Goal: Answer question/provide support

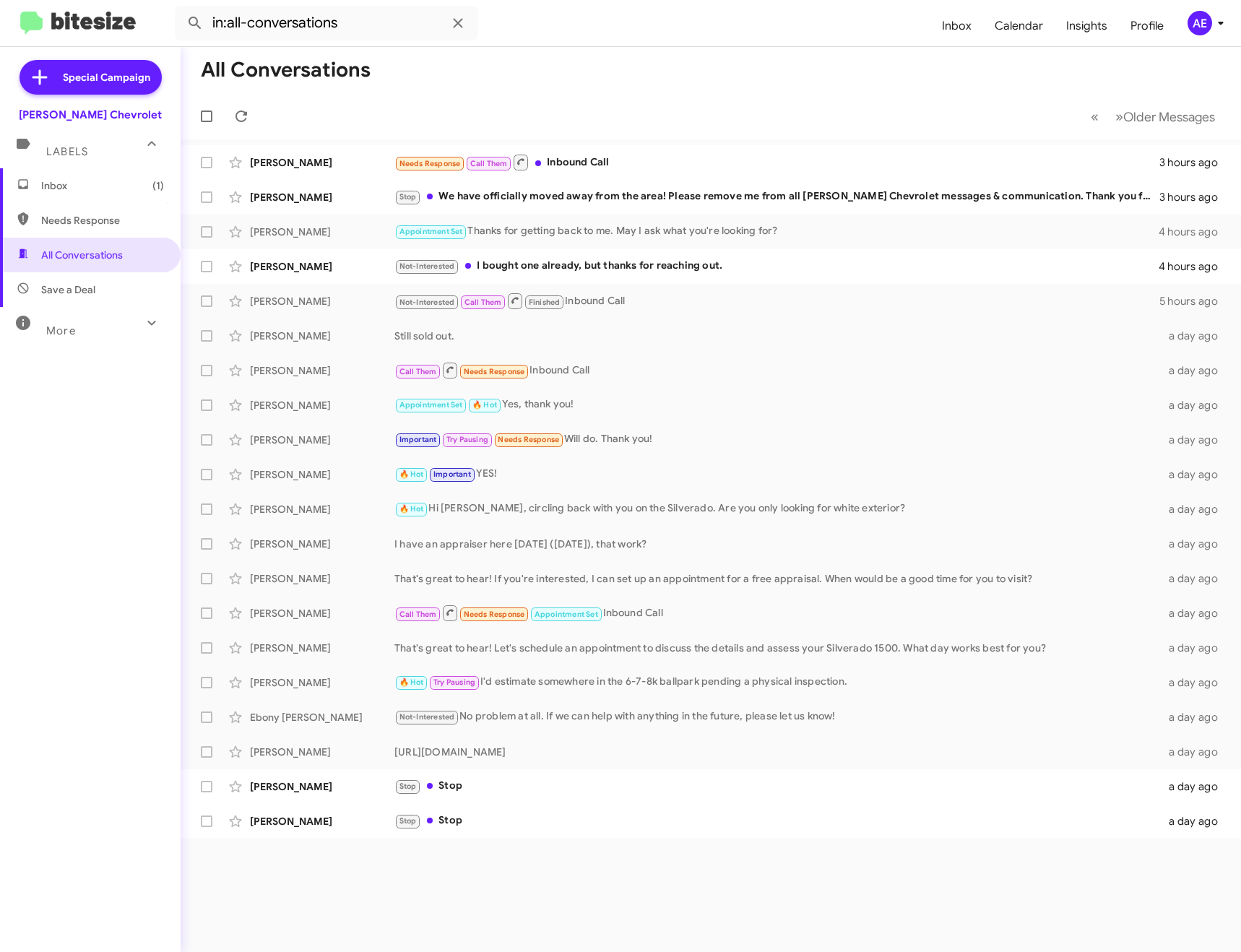
click at [96, 183] on span "Inbox (1)" at bounding box center [103, 185] width 123 height 14
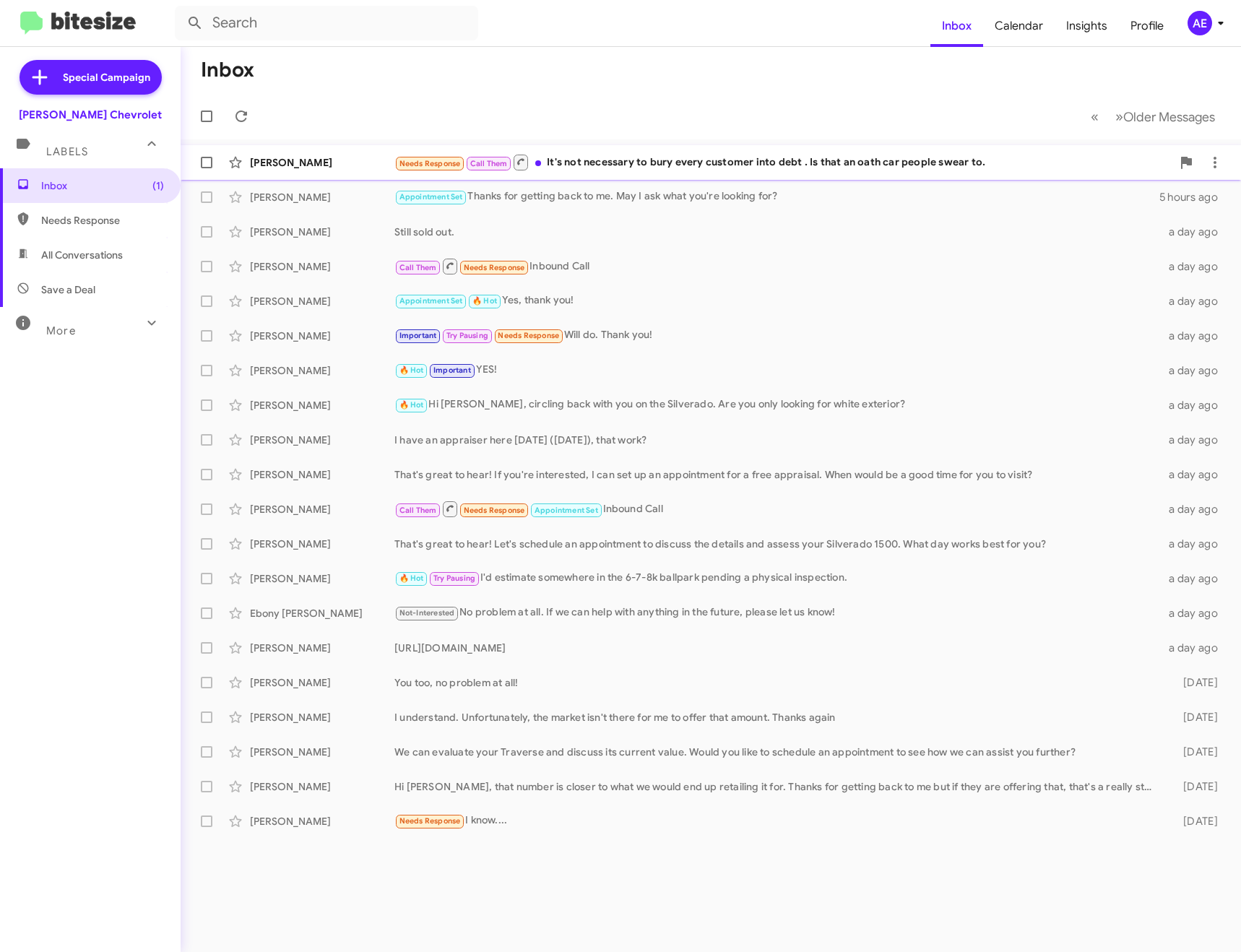
click at [649, 162] on div "Needs Response Call Them It's not necessary to bury every customer into debt . …" at bounding box center [783, 162] width 778 height 18
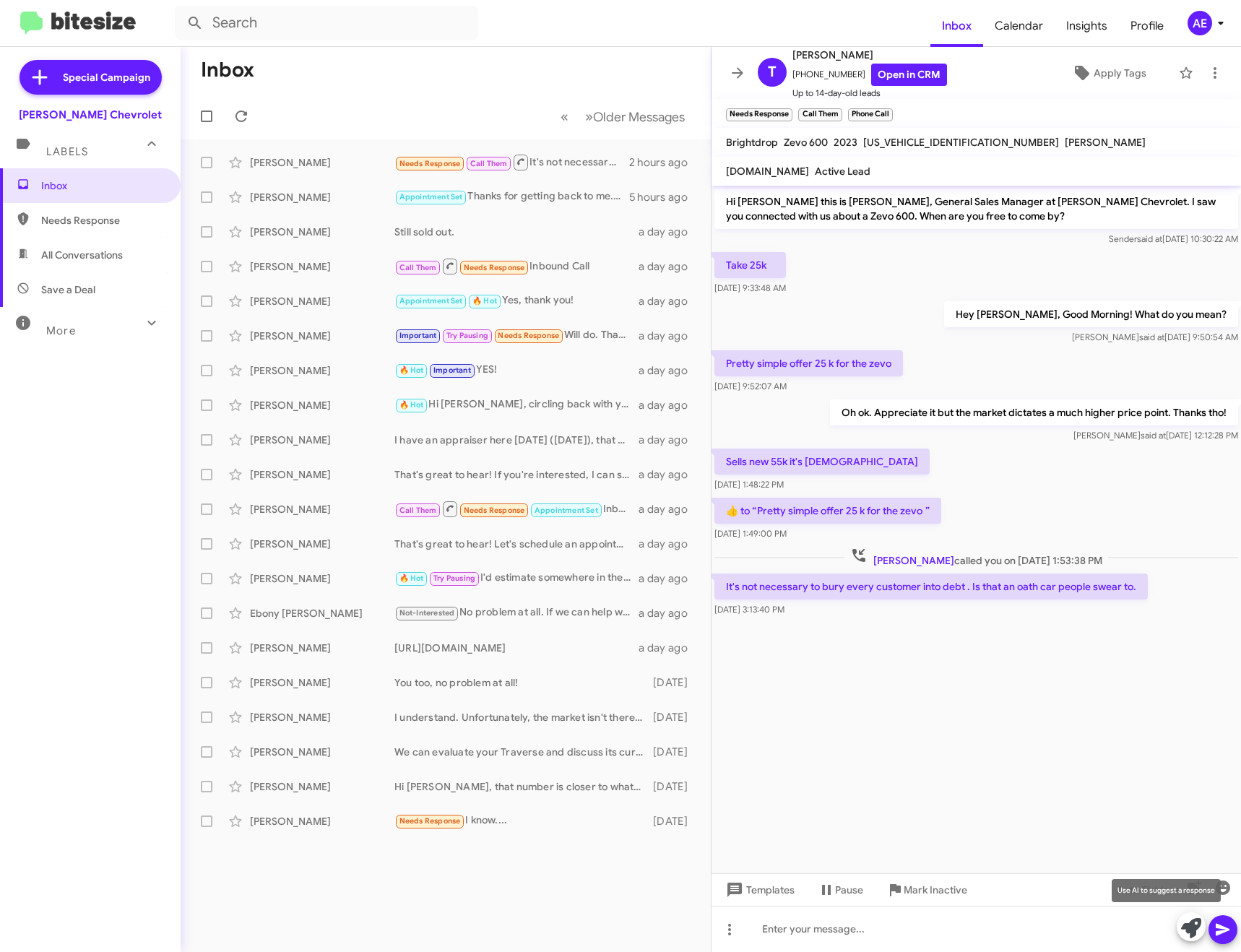
click at [1183, 919] on icon at bounding box center [1191, 928] width 20 height 20
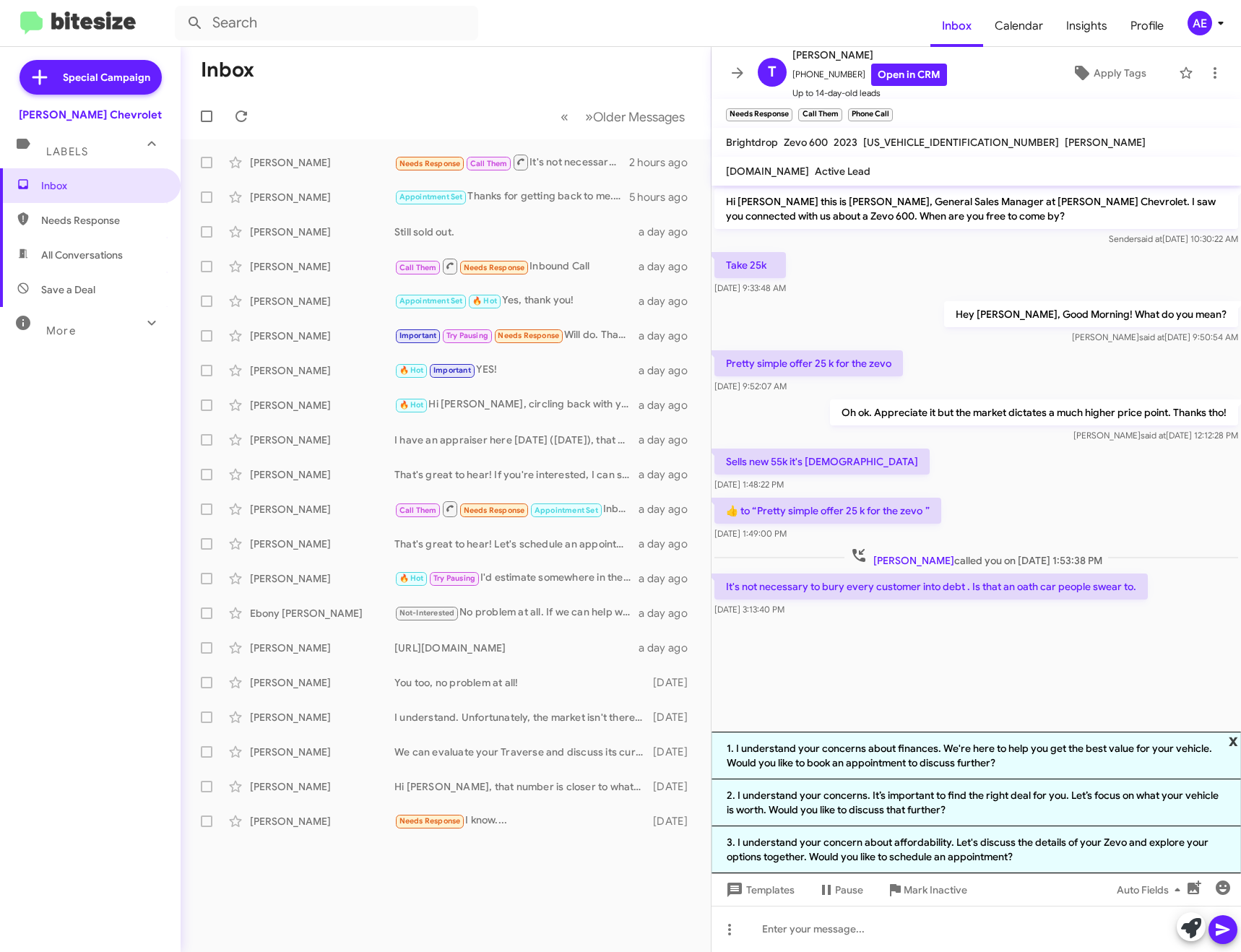
click at [1233, 739] on span "x" at bounding box center [1234, 740] width 10 height 17
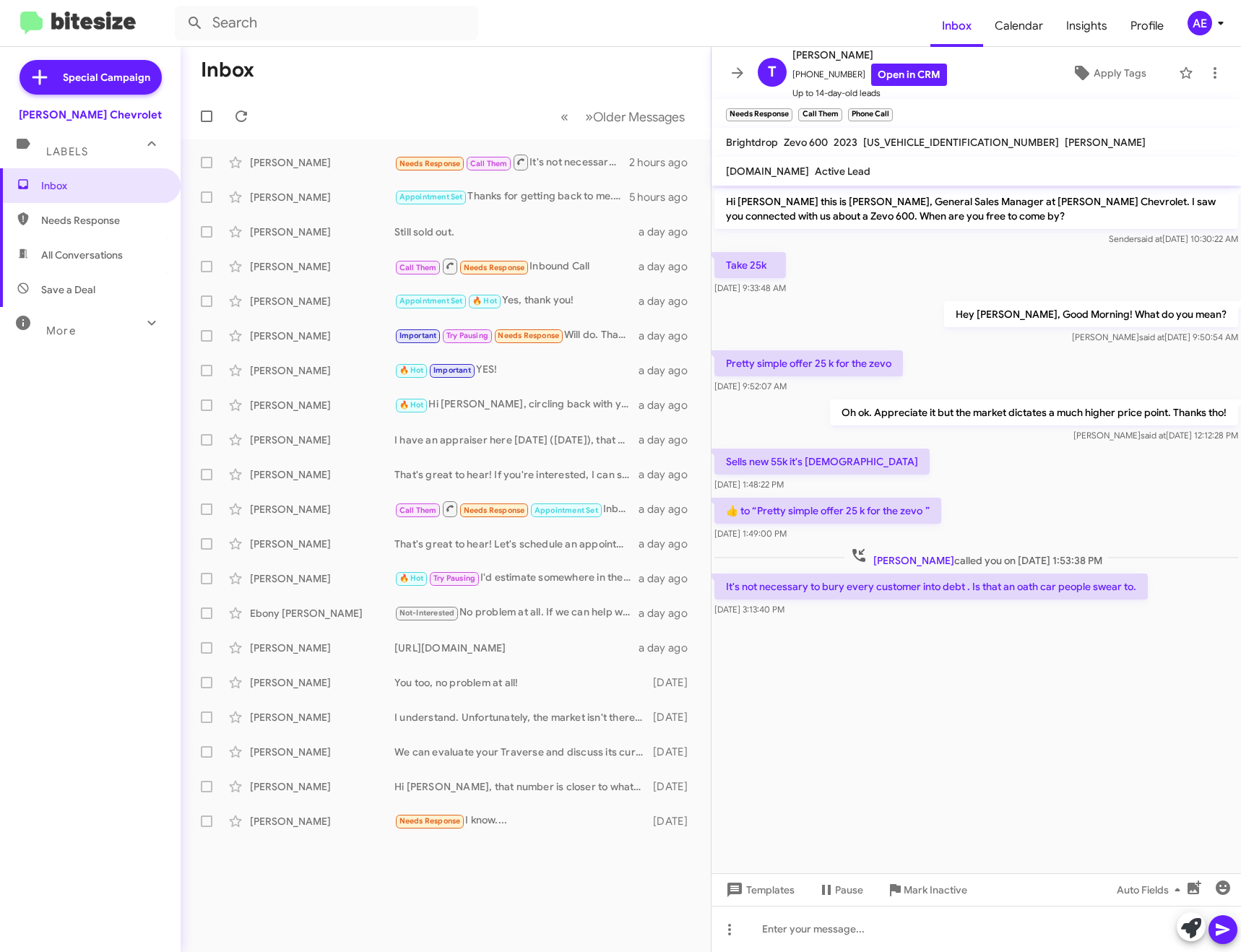
click at [929, 591] on p "It's not necessary to bury every customer into debt . Is that an oath car peopl…" at bounding box center [931, 586] width 433 height 26
copy p "It's not necessary to bury every customer into debt . Is that an oath car peopl…"
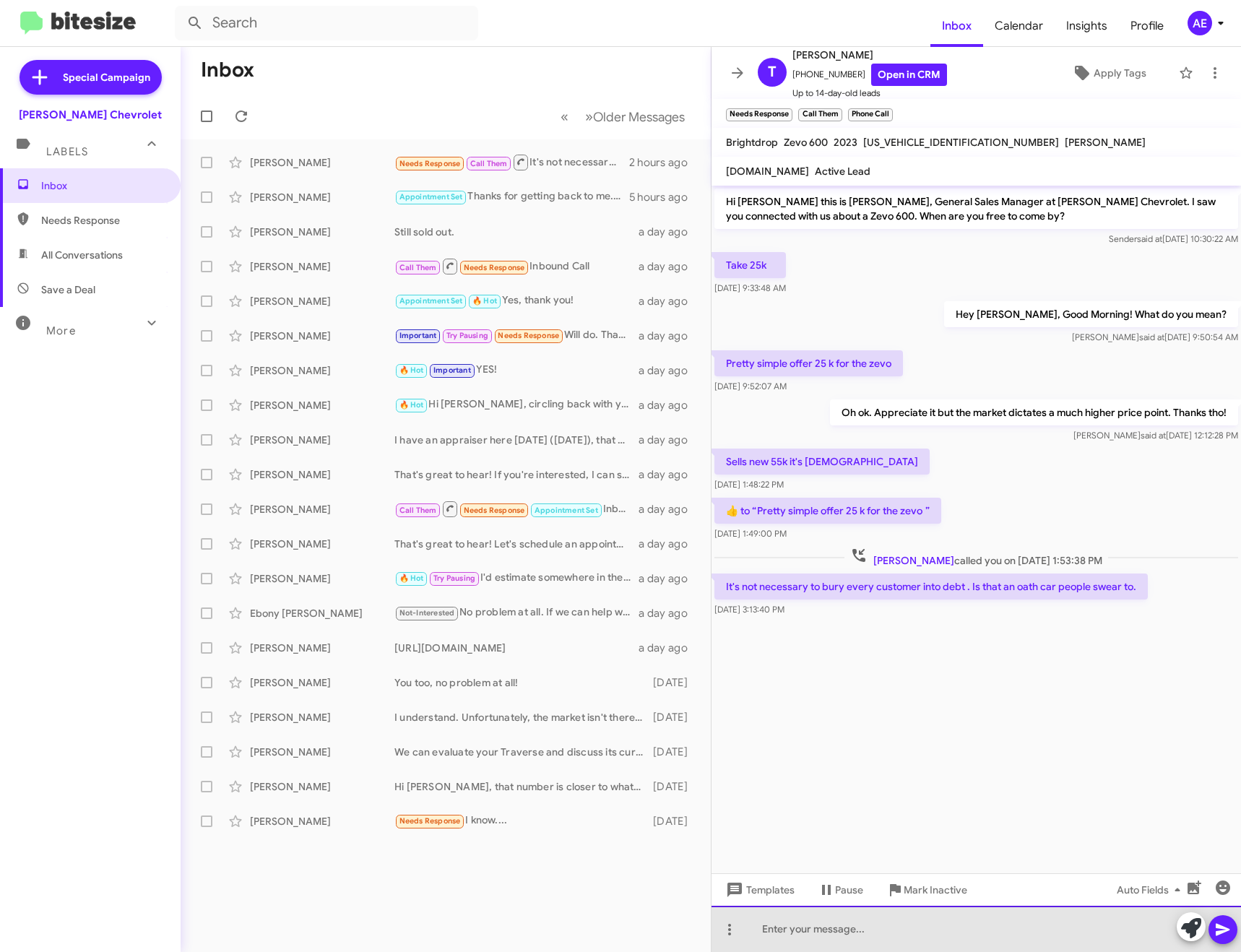
click at [832, 928] on div at bounding box center [976, 929] width 529 height 46
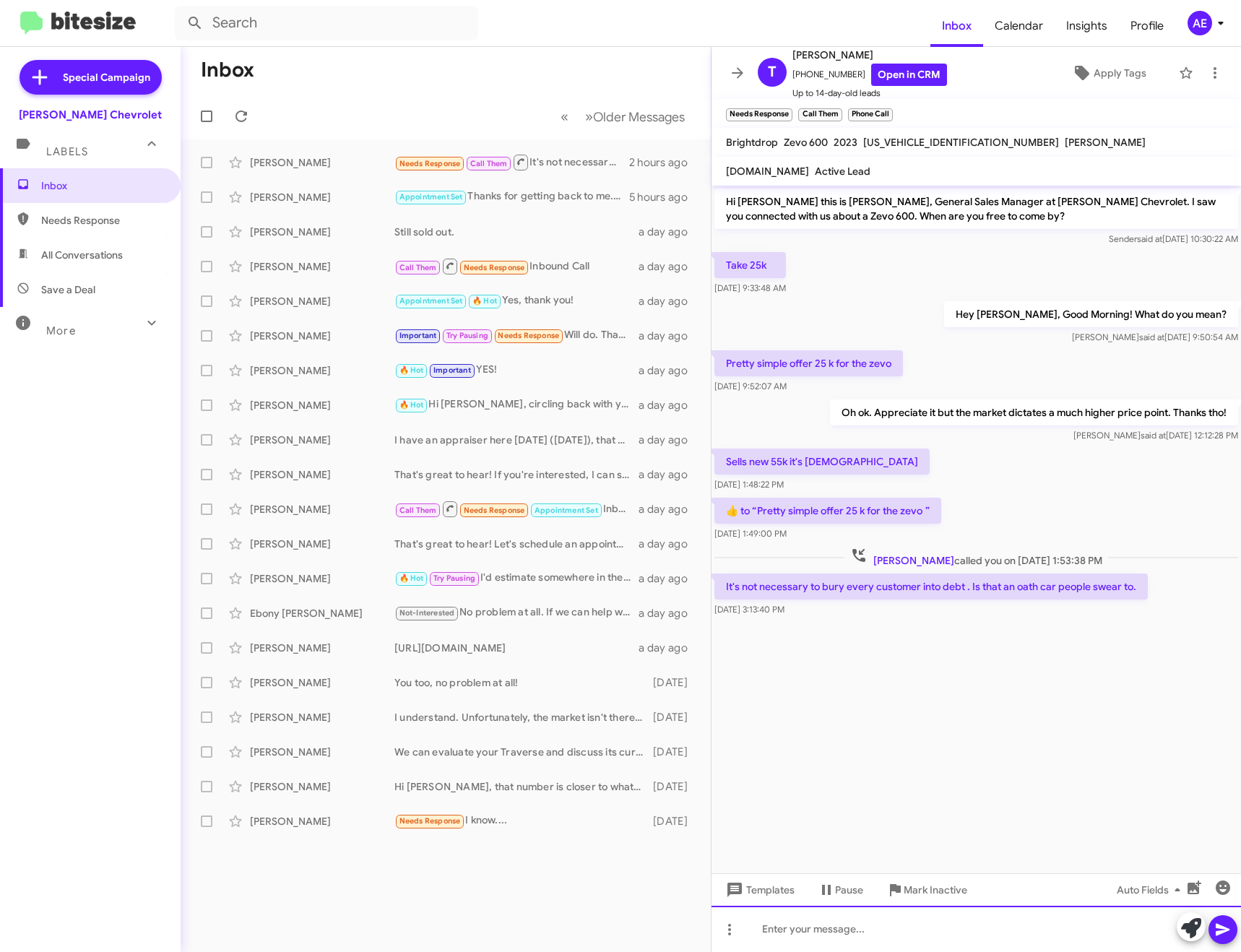
paste div
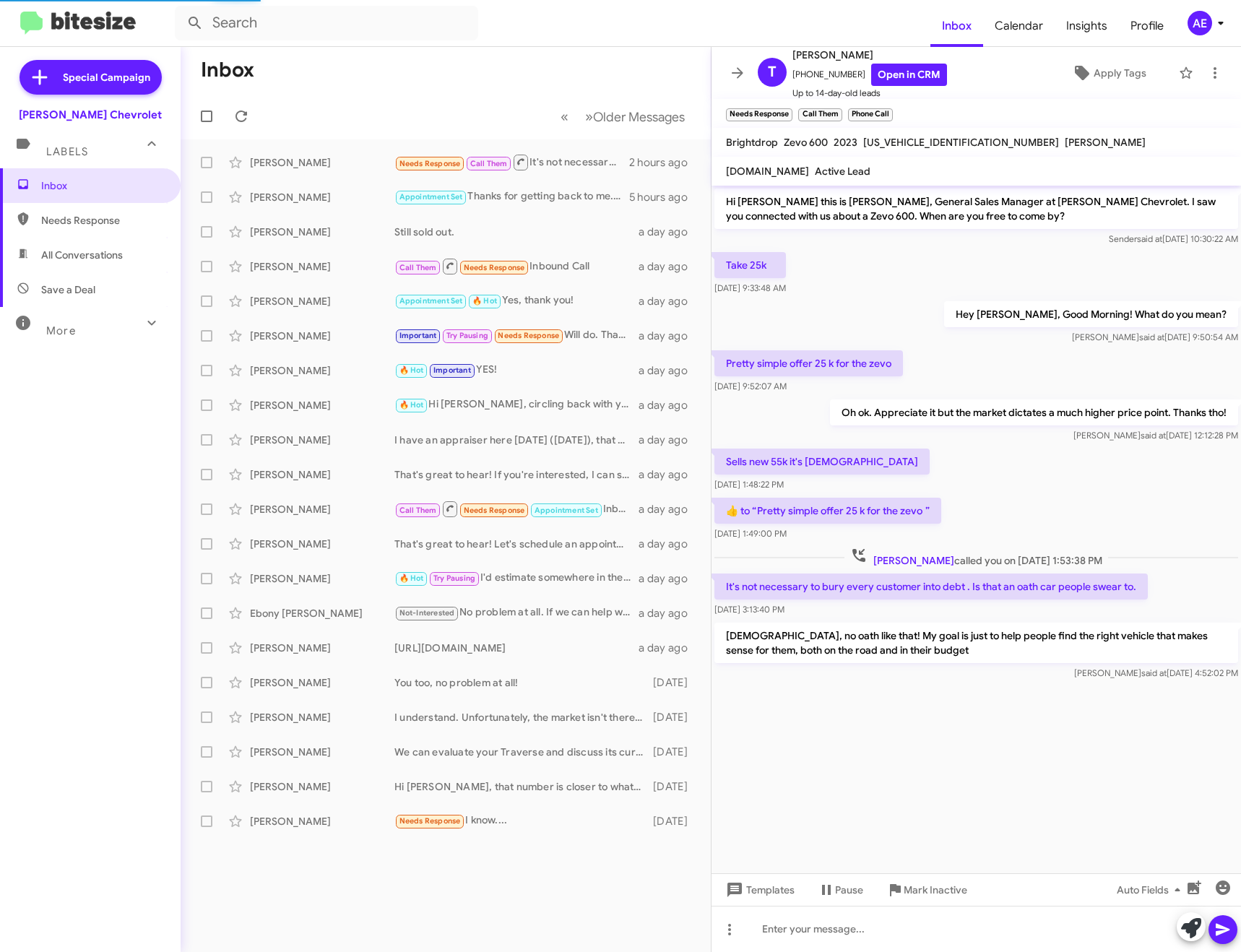
click at [728, 74] on span at bounding box center [737, 73] width 29 height 17
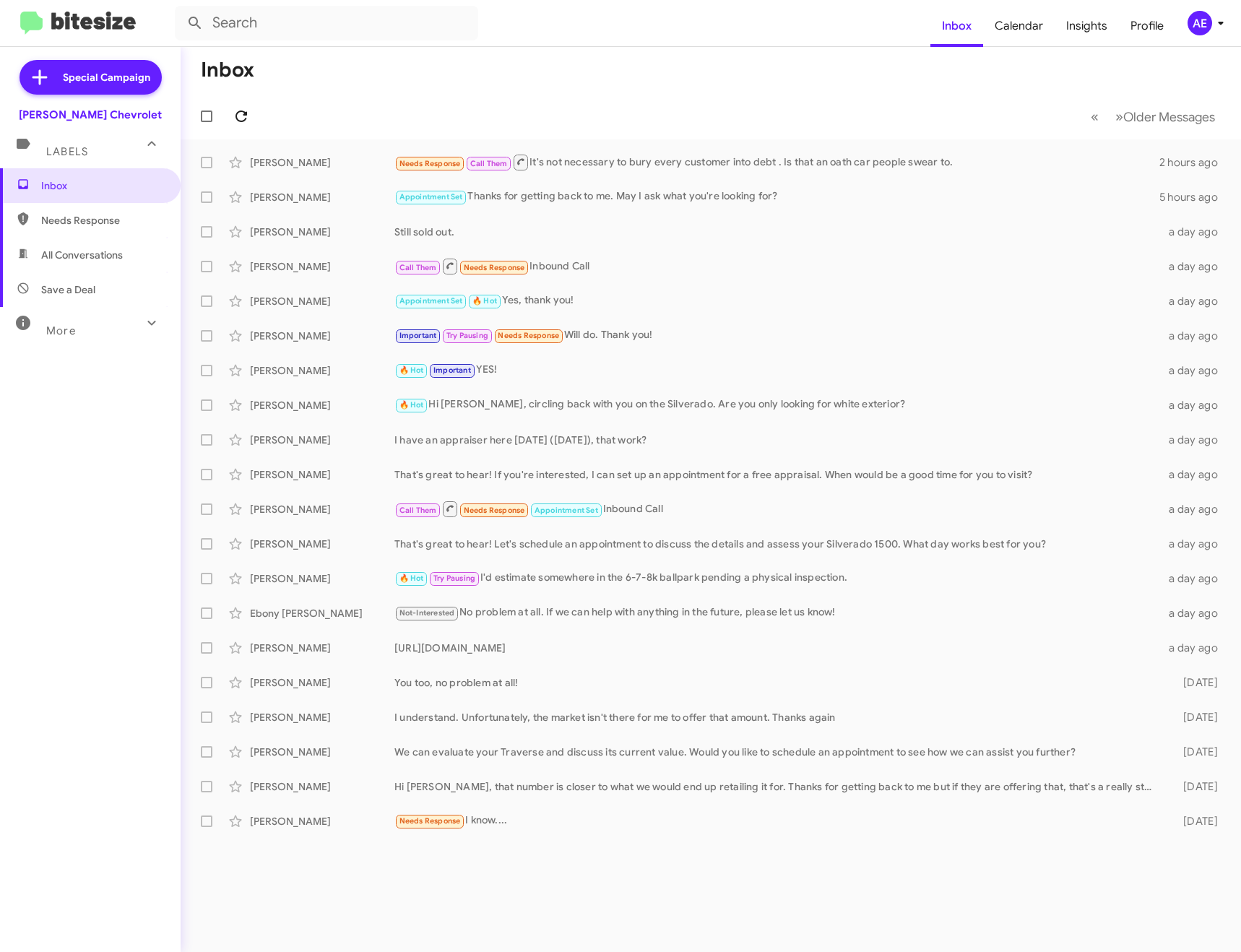
click at [255, 120] on span at bounding box center [241, 116] width 29 height 17
